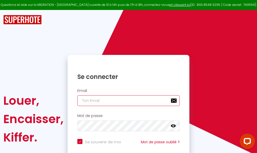
click at [126, 101] on input "email" at bounding box center [128, 100] width 102 height 11
type input "m"
checkbox input "true"
type input "ma"
checkbox input "true"
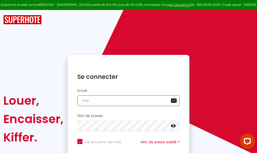
type input "mar"
checkbox input "true"
type input "marc"
checkbox input "true"
type input "marcd"
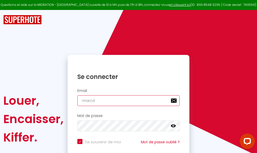
checkbox input "true"
type input "marcdp"
checkbox input "true"
type input "marcdpo"
checkbox input "true"
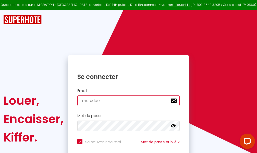
type input "marcdpoz"
checkbox input "true"
type input "marcdpoz."
checkbox input "true"
type input "marcdpoz.l"
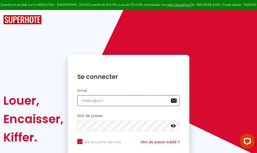
checkbox input "true"
type input "marcdpoz.lo"
checkbox input "true"
type input "marcdpoz.loc"
checkbox input "true"
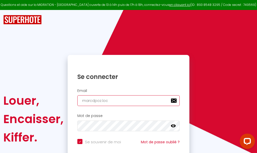
type input "marcdpoz.loca"
checkbox input "true"
type input "marcdpoz.locat"
checkbox input "true"
type input "marcdpoz.locati"
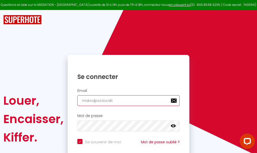
checkbox input "true"
type input "marcdpoz.locatio"
checkbox input "true"
type input "marcdpoz.location"
checkbox input "true"
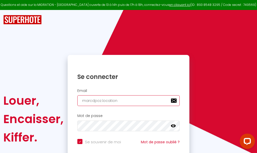
type input "marcdpoz.location@"
checkbox input "true"
type input "marcdpoz.location@g"
checkbox input "true"
type input "marcdpoz.location@gm"
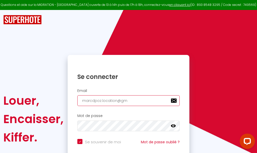
checkbox input "true"
type input "marcdpoz.location@gma"
checkbox input "true"
type input "marcdpoz.location@gmai"
checkbox input "true"
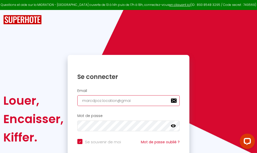
type input "[EMAIL_ADDRESS]"
checkbox input "true"
type input "[EMAIL_ADDRESS]."
checkbox input "true"
type input "marcdpoz.location@gmail.c"
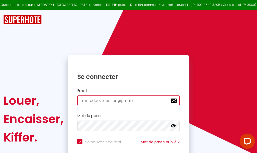
checkbox input "true"
type input "[EMAIL_ADDRESS][DOMAIN_NAME]"
checkbox input "true"
type input "[EMAIL_ADDRESS][DOMAIN_NAME]"
checkbox input "true"
